Goal: Information Seeking & Learning: Learn about a topic

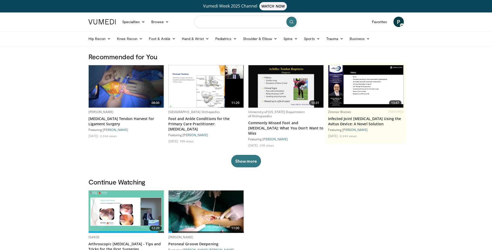
click at [212, 21] on input "Search topics, interventions" at bounding box center [246, 22] width 104 height 12
type input "**********"
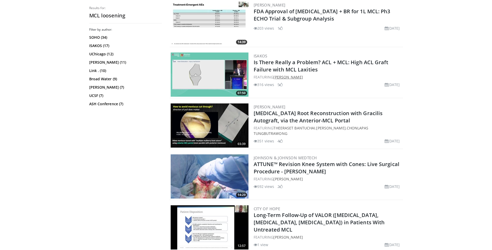
scroll to position [960, 0]
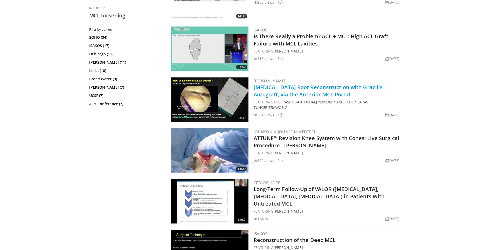
click at [266, 90] on link "[MEDICAL_DATA] Root Reconstruction with Gracilis Autograft, via the Anterior-MC…" at bounding box center [318, 91] width 129 height 14
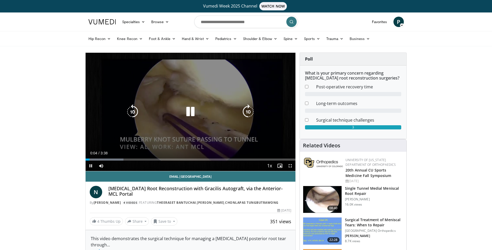
click at [189, 120] on div "10 seconds Tap to unmute" at bounding box center [191, 112] width 210 height 118
click at [187, 113] on icon "Video Player" at bounding box center [190, 111] width 15 height 15
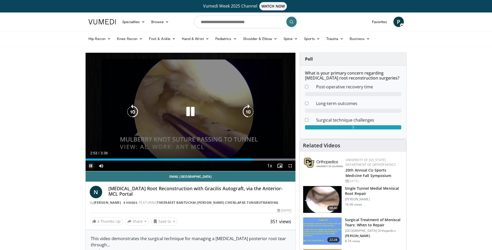
click at [92, 165] on span "Video Player" at bounding box center [91, 165] width 10 height 10
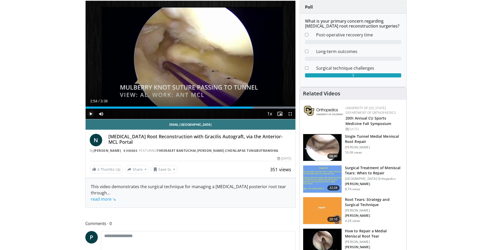
scroll to position [78, 0]
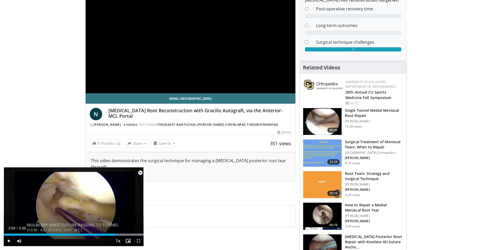
click at [322, 123] on img at bounding box center [322, 121] width 38 height 27
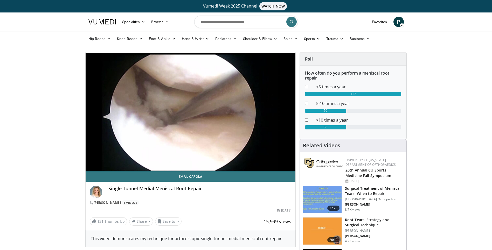
click at [101, 159] on div "10 seconds Tap to unmute" at bounding box center [191, 112] width 210 height 118
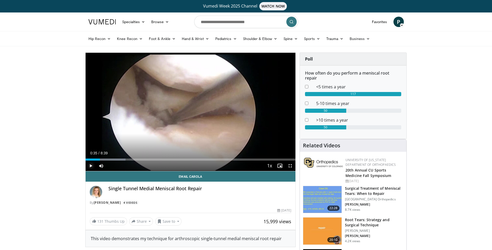
click at [91, 166] on span "Video Player" at bounding box center [91, 165] width 10 height 10
click at [148, 159] on div "Progress Bar" at bounding box center [148, 159] width 1 height 2
click at [157, 158] on div "Progress Bar" at bounding box center [157, 159] width 1 height 2
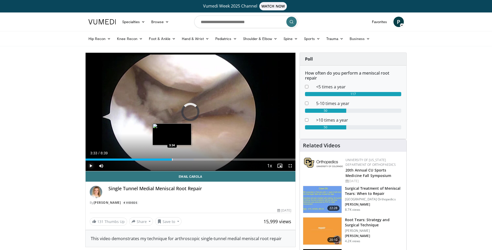
click at [172, 159] on div "Progress Bar" at bounding box center [172, 159] width 1 height 2
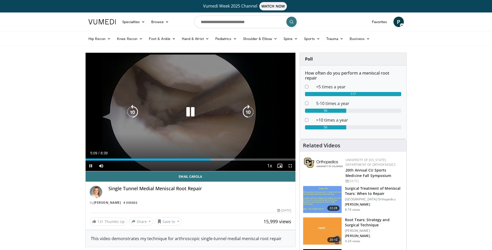
click at [189, 113] on icon "Video Player" at bounding box center [190, 112] width 15 height 15
